Goal: Information Seeking & Learning: Learn about a topic

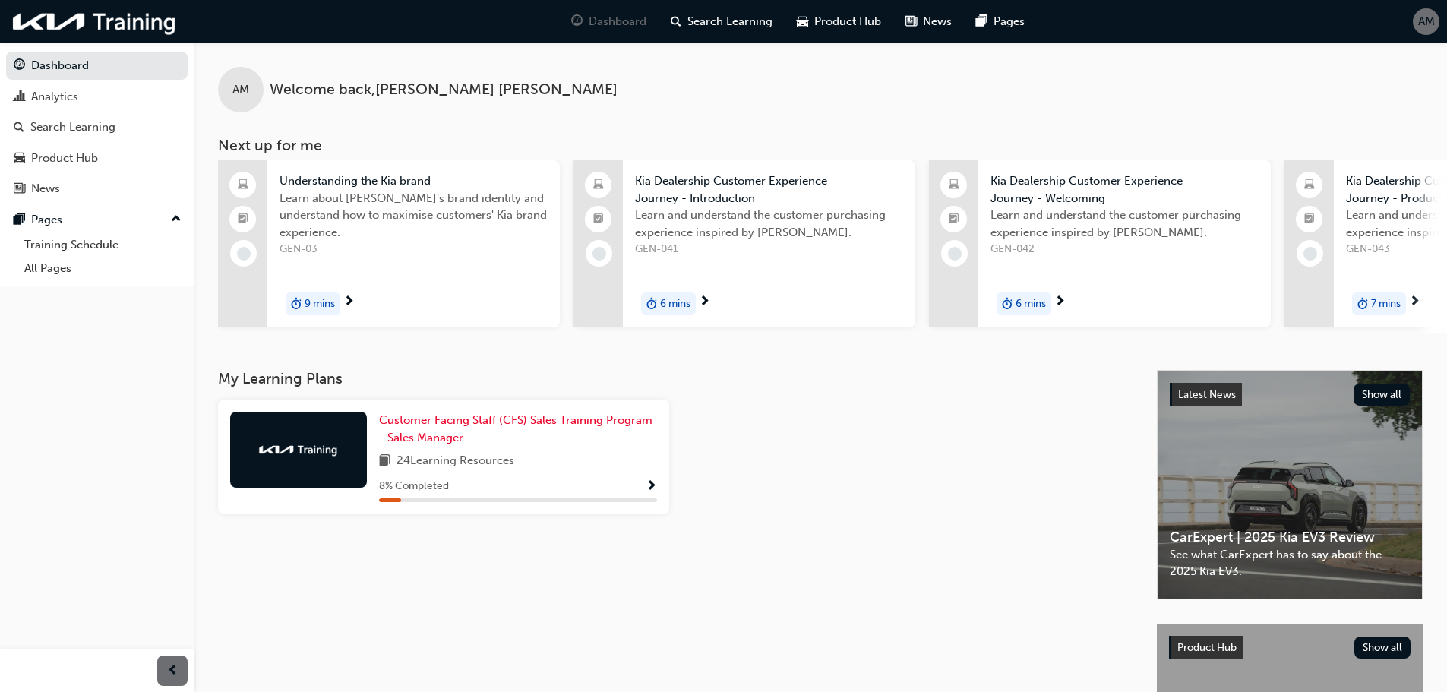
click at [653, 485] on span "Show Progress" at bounding box center [651, 487] width 11 height 14
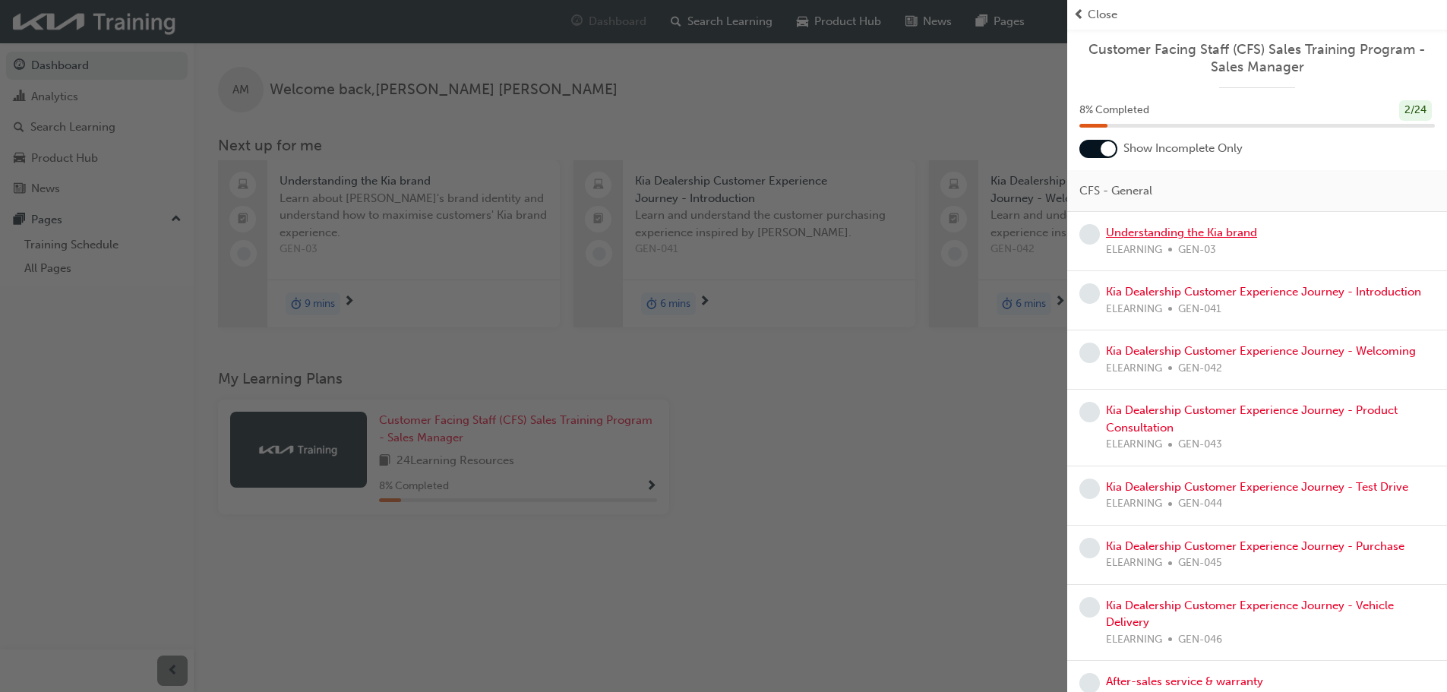
click at [1195, 234] on link "Understanding the Kia brand" at bounding box center [1181, 233] width 151 height 14
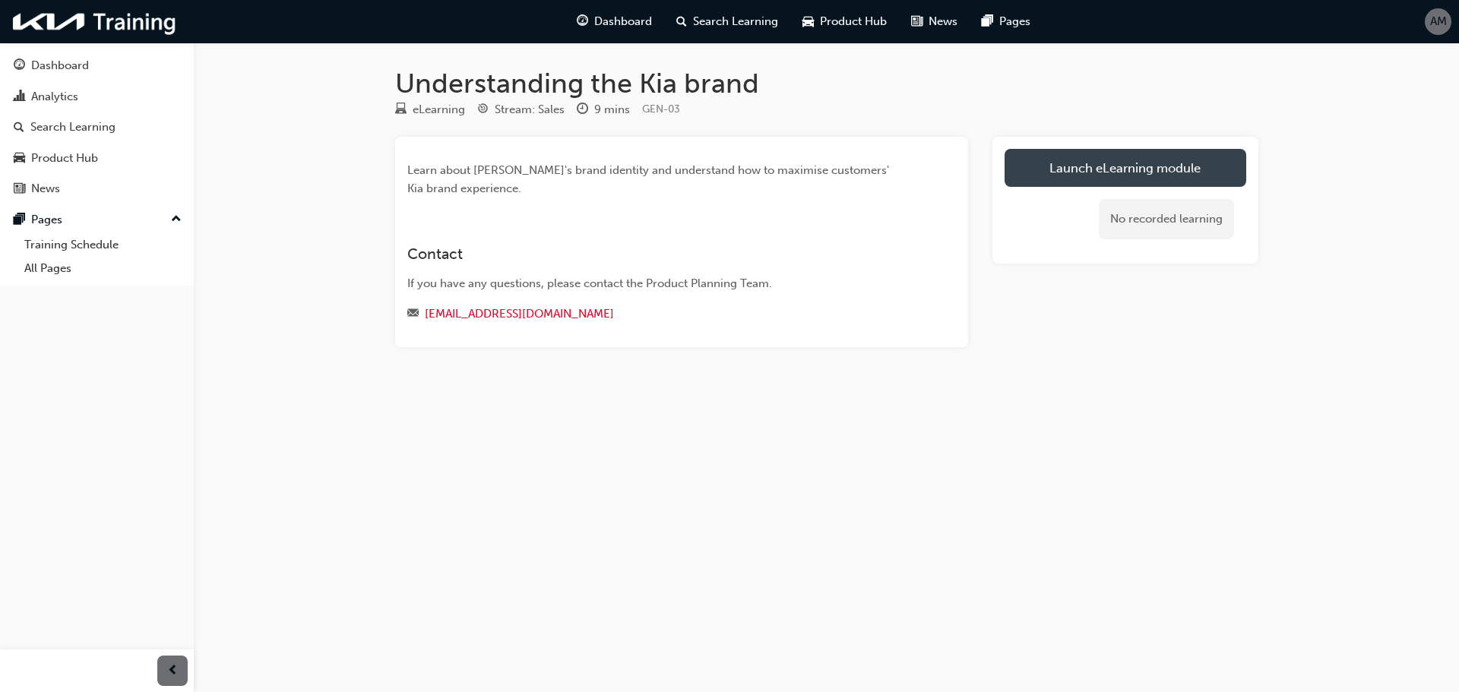
click at [1100, 169] on link "Launch eLearning module" at bounding box center [1125, 168] width 242 height 38
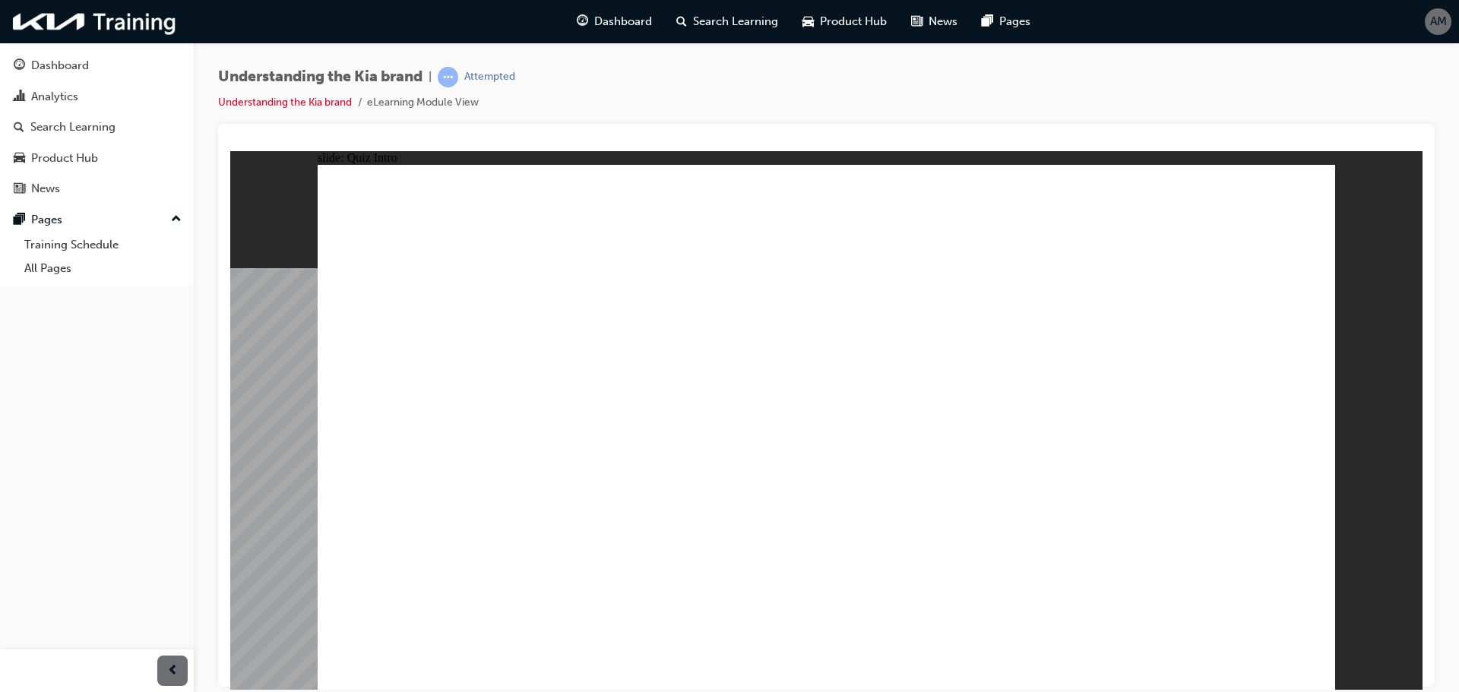
radio input "true"
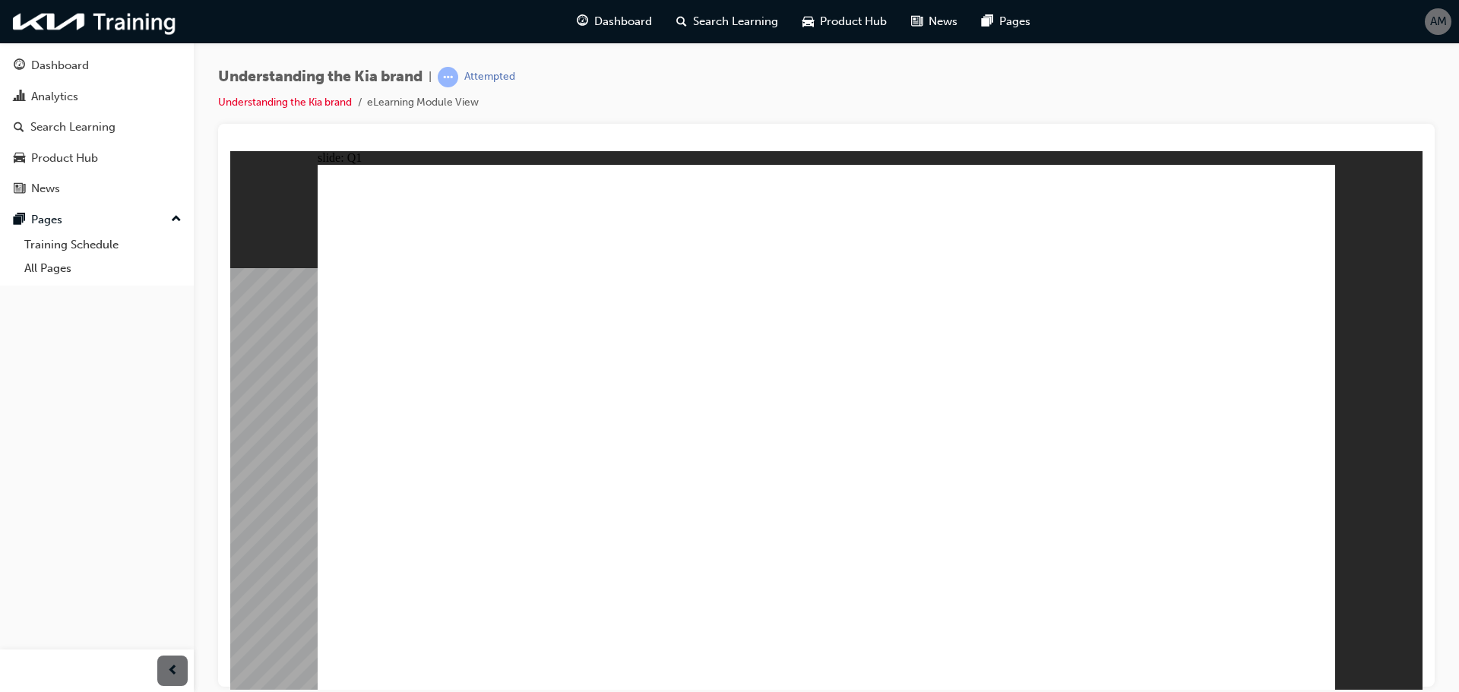
radio input "true"
